Goal: Task Accomplishment & Management: Manage account settings

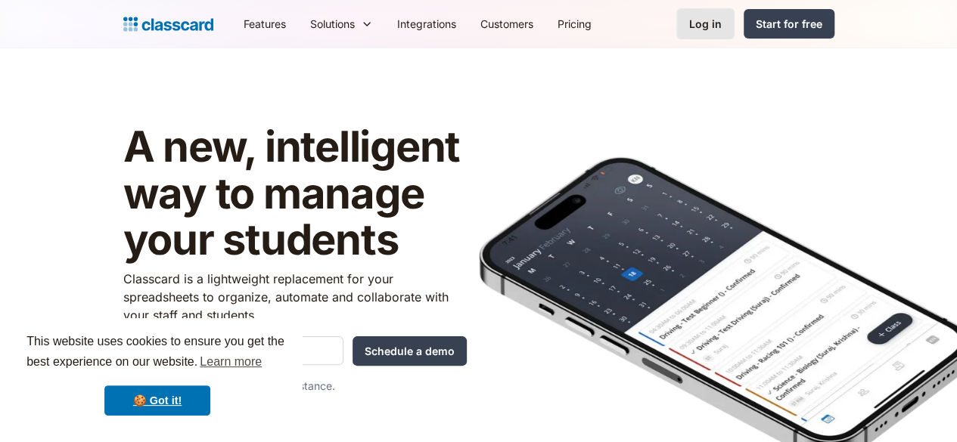
click at [734, 33] on link "Log in" at bounding box center [705, 23] width 58 height 31
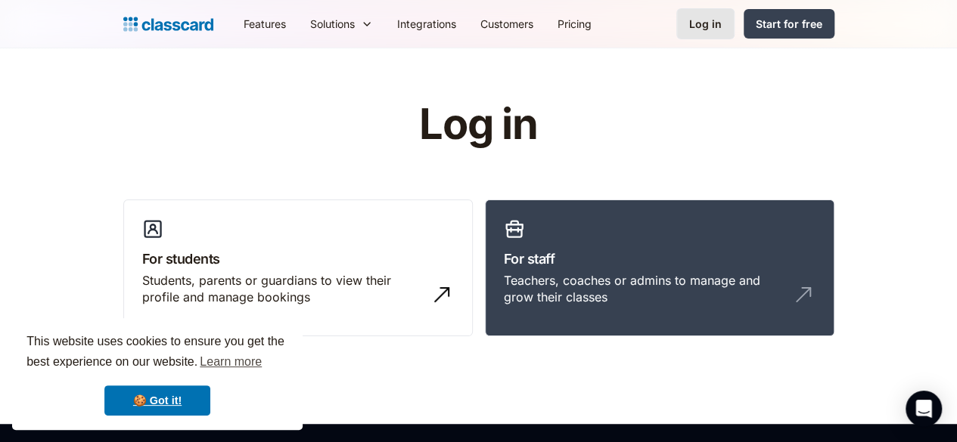
click at [722, 31] on div "Log in" at bounding box center [705, 24] width 33 height 16
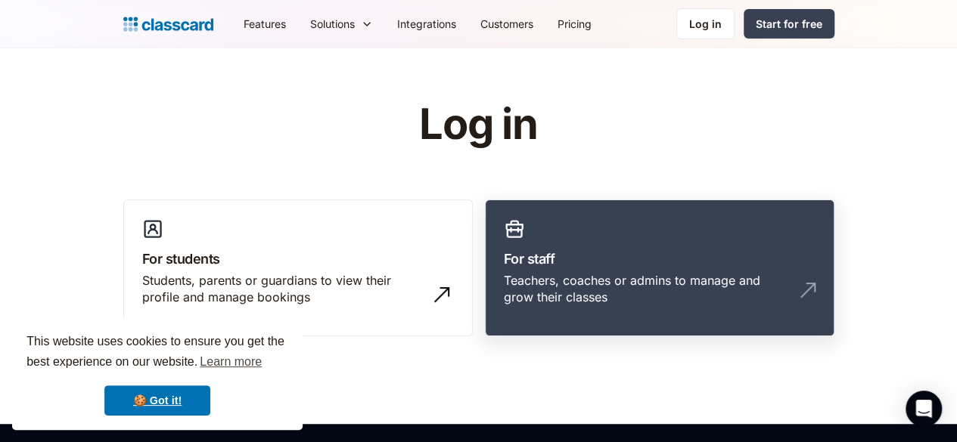
click at [625, 296] on div "Teachers, coaches or admins to manage and grow their classes" at bounding box center [660, 295] width 312 height 46
